Goal: Information Seeking & Learning: Learn about a topic

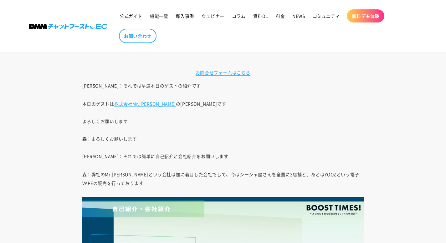
scroll to position [657, 0]
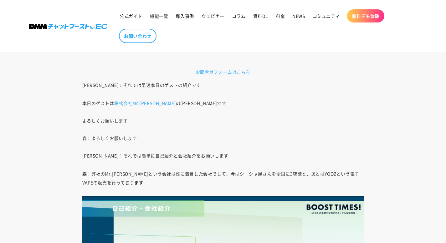
click at [234, 148] on p "本日のゲストは 株式会社Mr.[PERSON_NAME] の[PERSON_NAME]です よろしくお願いします 森：[PERSON_NAME]お願いします …" at bounding box center [223, 129] width 282 height 61
click at [136, 105] on link "株式会社Mr.[PERSON_NAME]" at bounding box center [145, 103] width 62 height 6
click at [237, 126] on p "本日のゲストは 株式会社Mr.[PERSON_NAME] の[PERSON_NAME]です よろしくお願いします 森：[PERSON_NAME]お願いします …" at bounding box center [223, 129] width 282 height 61
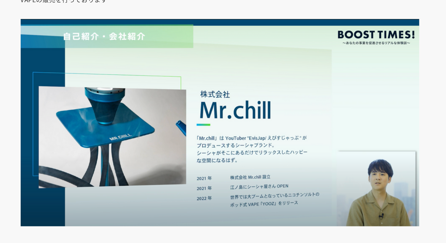
scroll to position [773, 0]
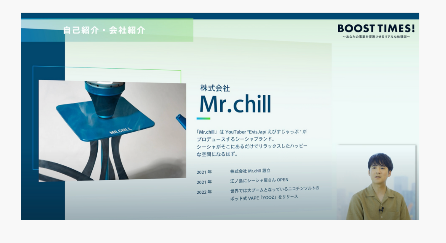
click at [219, 232] on p "[PERSON_NAME]：店舗だけじゃなくて様々な物販にも挑戦されている会社なんですね" at bounding box center [223, 167] width 282 height 174
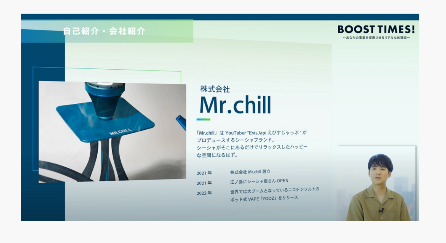
drag, startPoint x: 234, startPoint y: 174, endPoint x: 340, endPoint y: 71, distance: 148.2
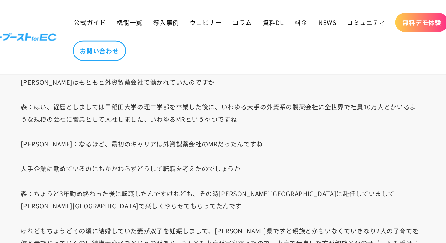
scroll to position [1462, 0]
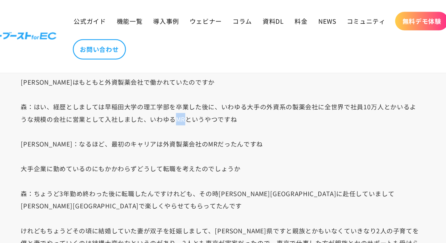
drag, startPoint x: 198, startPoint y: 84, endPoint x: 193, endPoint y: 84, distance: 5.0
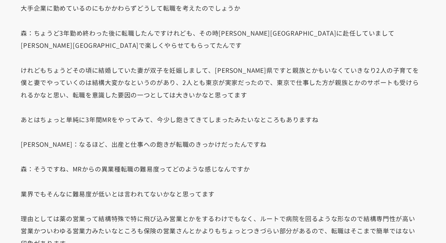
scroll to position [1507, 0]
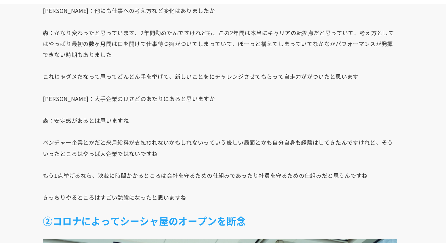
scroll to position [1814, 0]
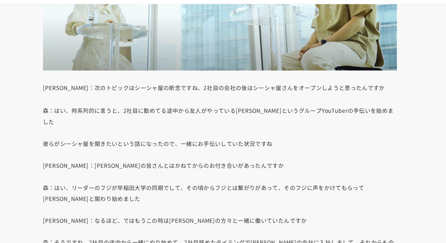
scroll to position [2090, 0]
